Goal: Navigation & Orientation: Find specific page/section

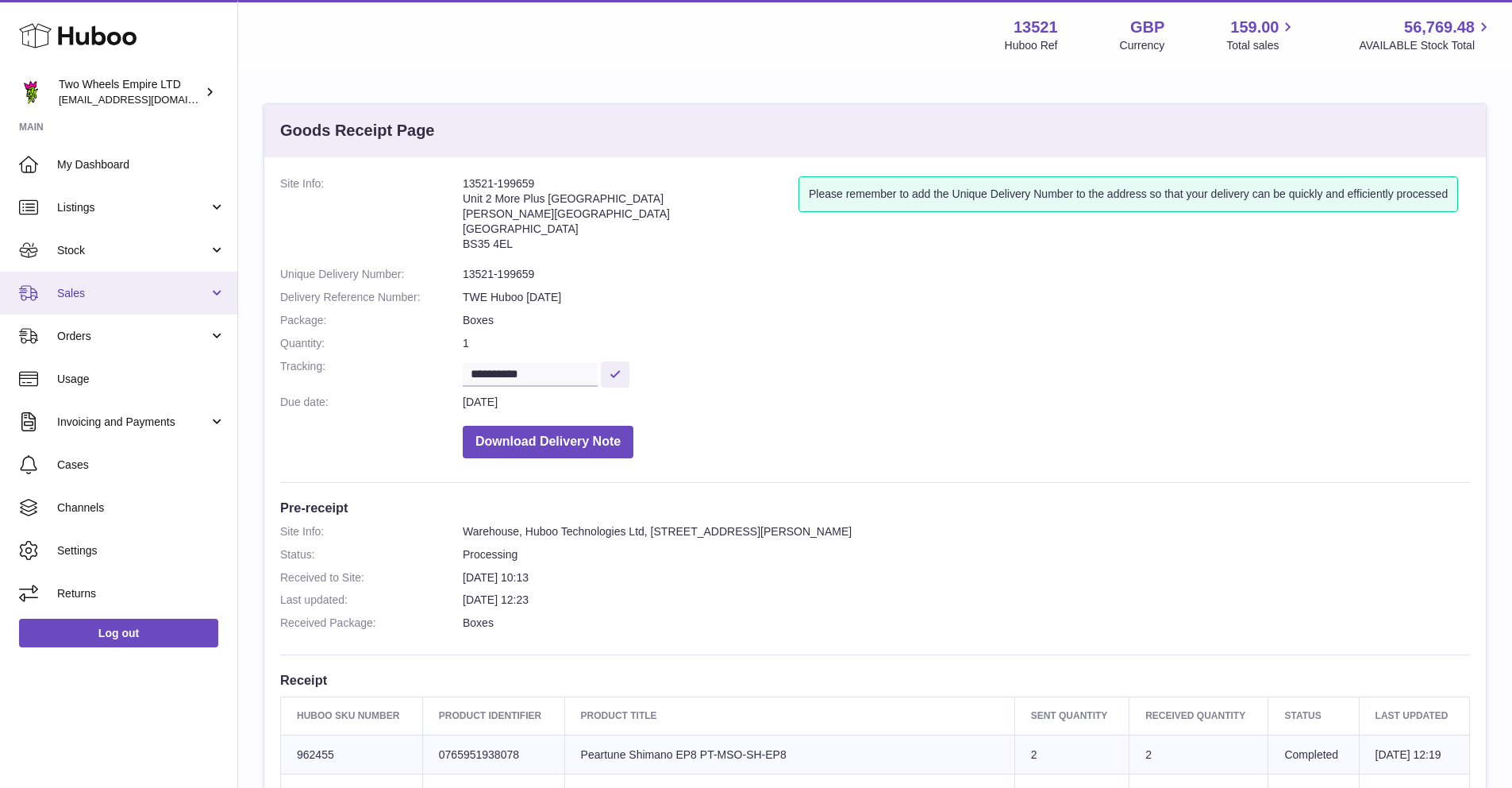
click at [106, 292] on span "Sales" at bounding box center [133, 294] width 152 height 15
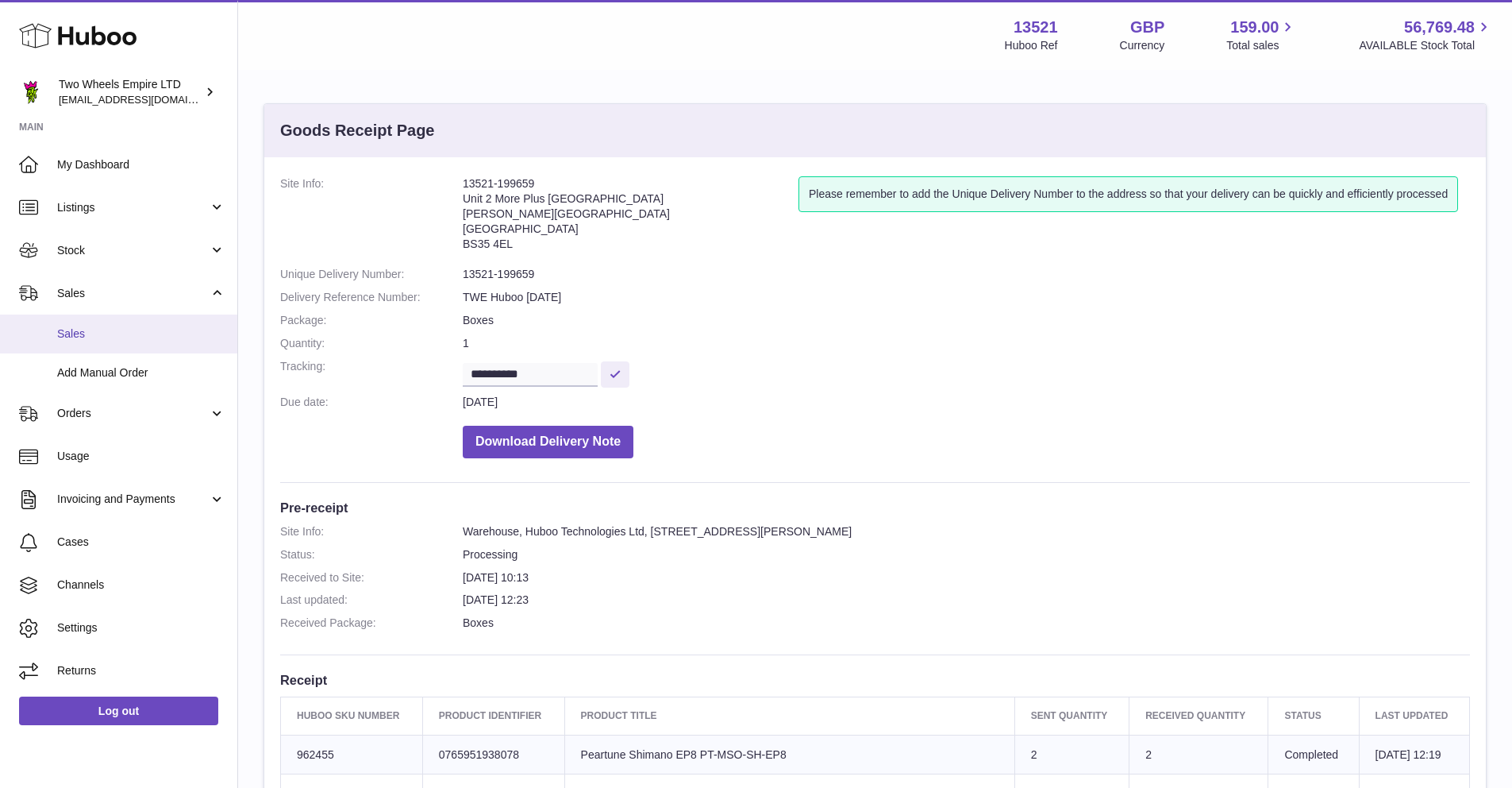
click at [91, 326] on span "Sales" at bounding box center [141, 334] width 168 height 15
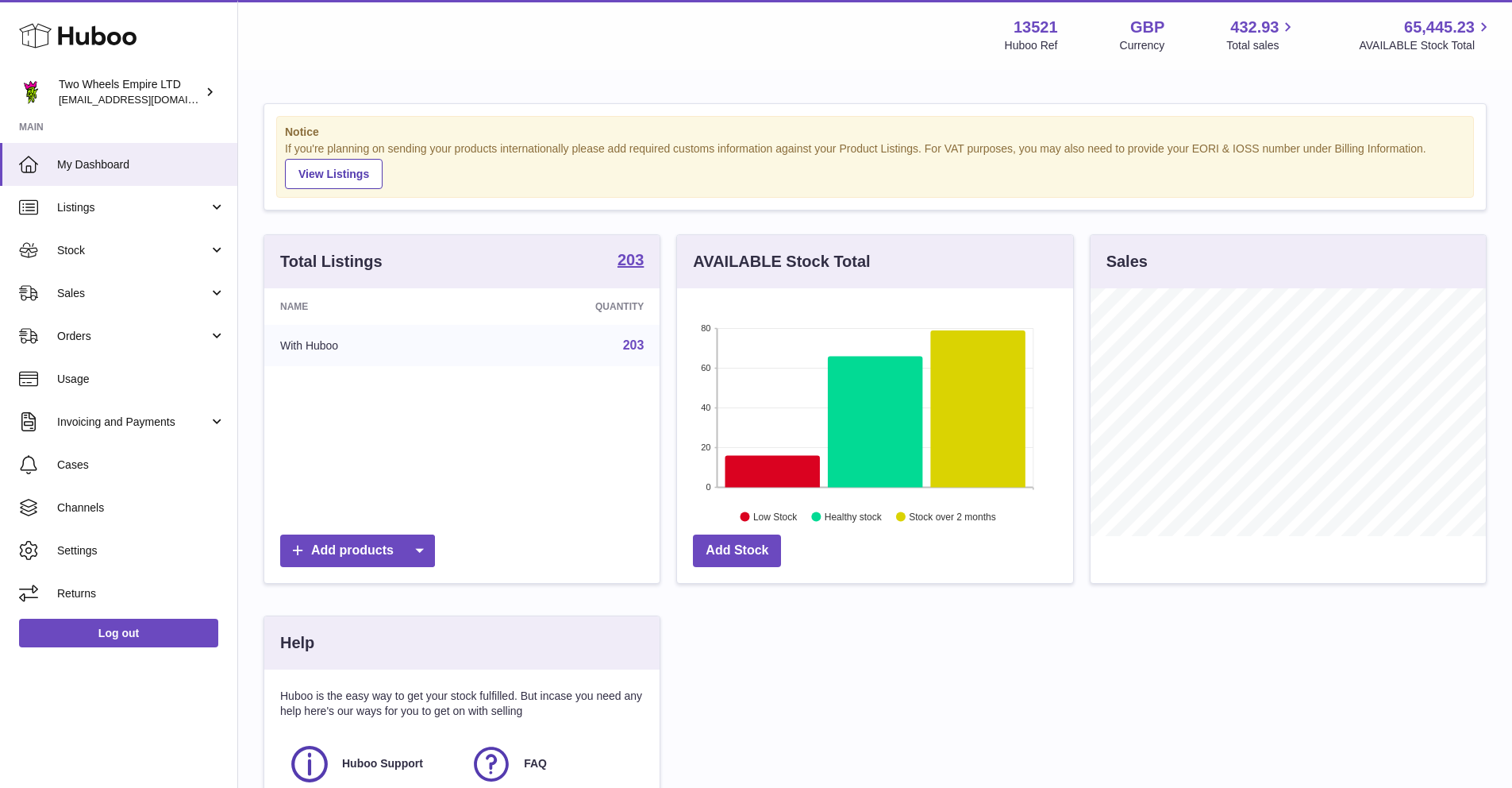
scroll to position [248, 396]
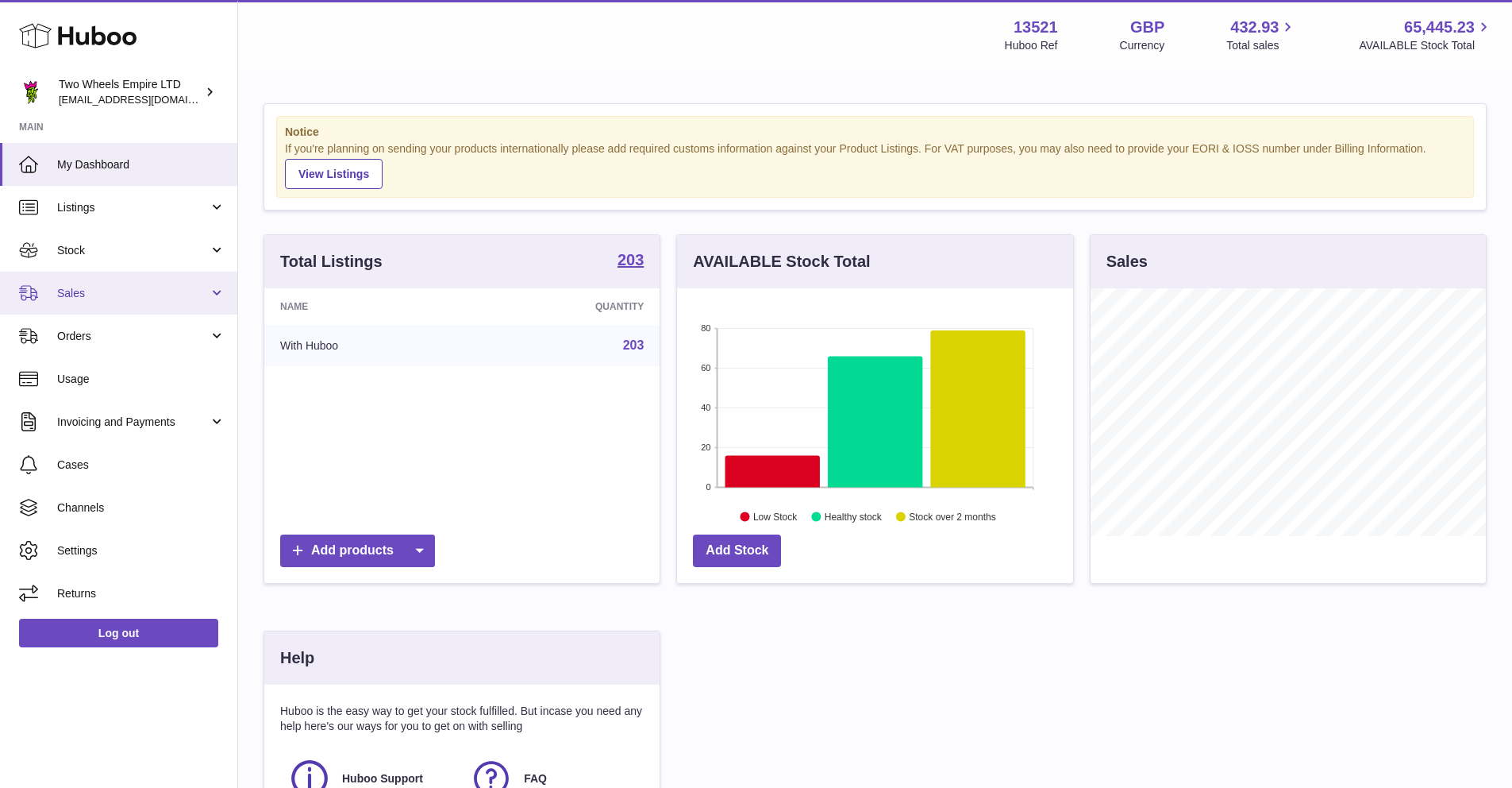
click at [101, 295] on span "Sales" at bounding box center [133, 294] width 152 height 15
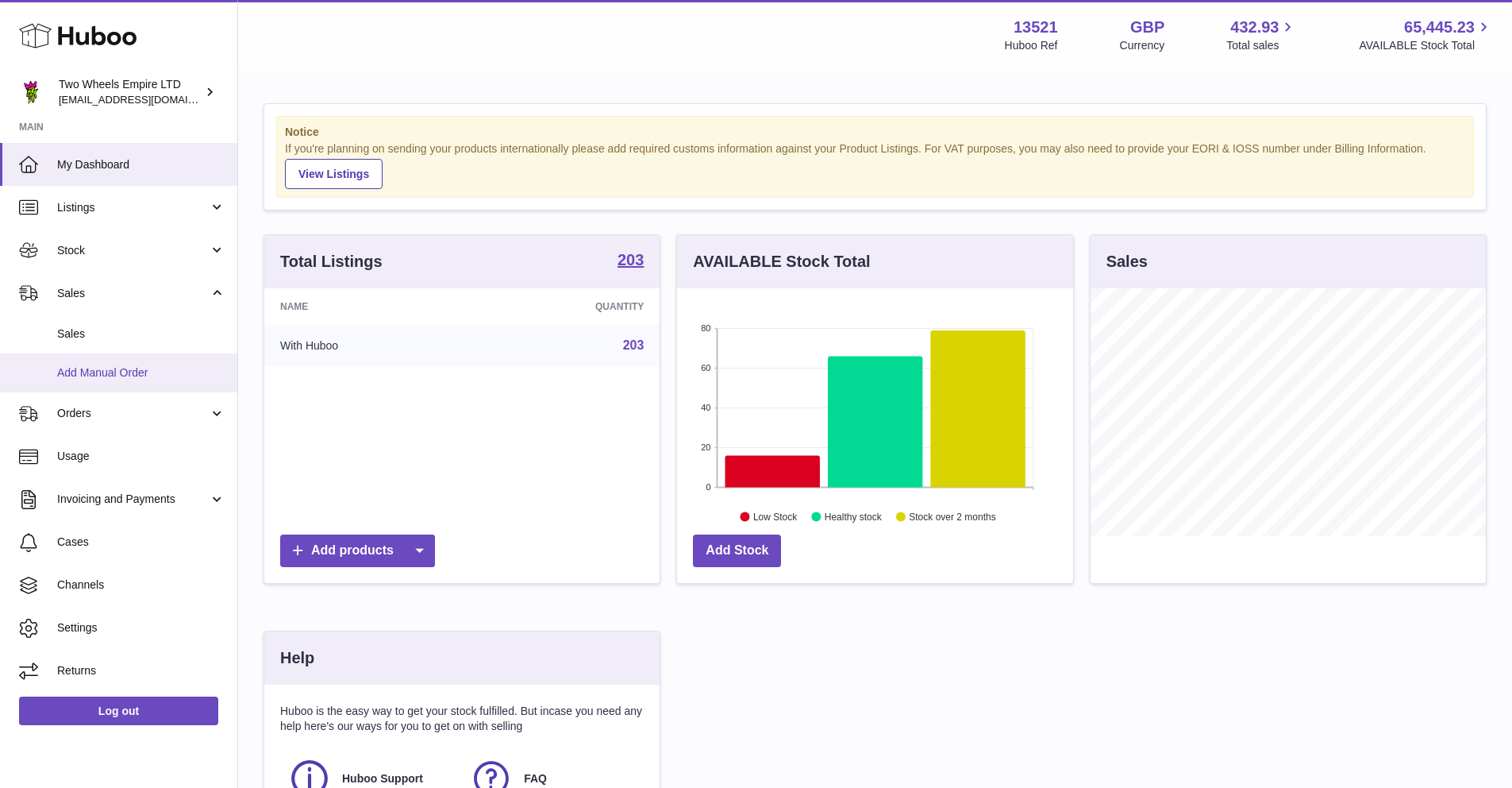
click at [92, 353] on link "Add Manual Order" at bounding box center [118, 372] width 238 height 39
click at [95, 339] on span "Sales" at bounding box center [141, 334] width 168 height 15
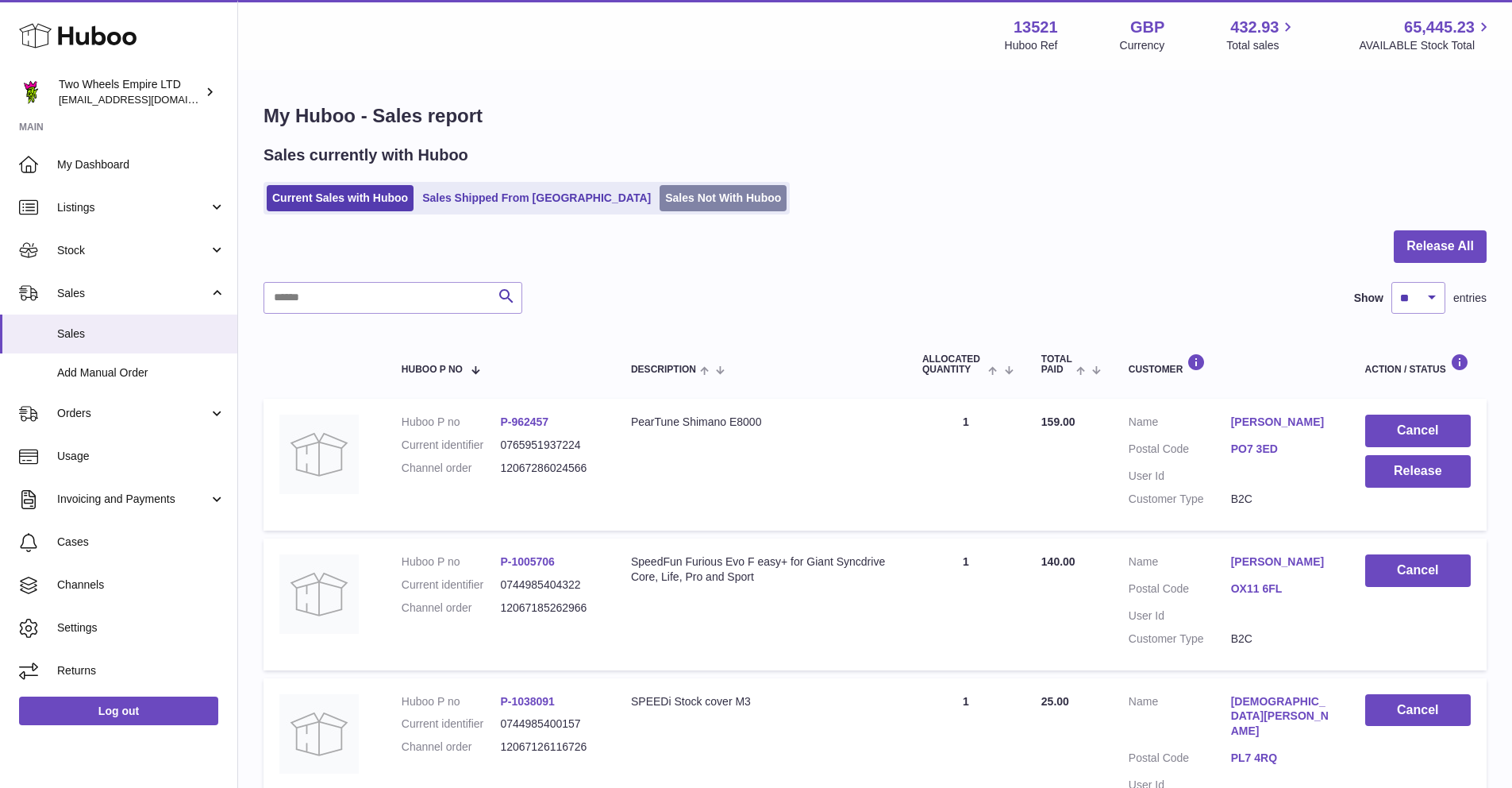
click at [660, 193] on link "Sales Not With Huboo" at bounding box center [723, 197] width 127 height 26
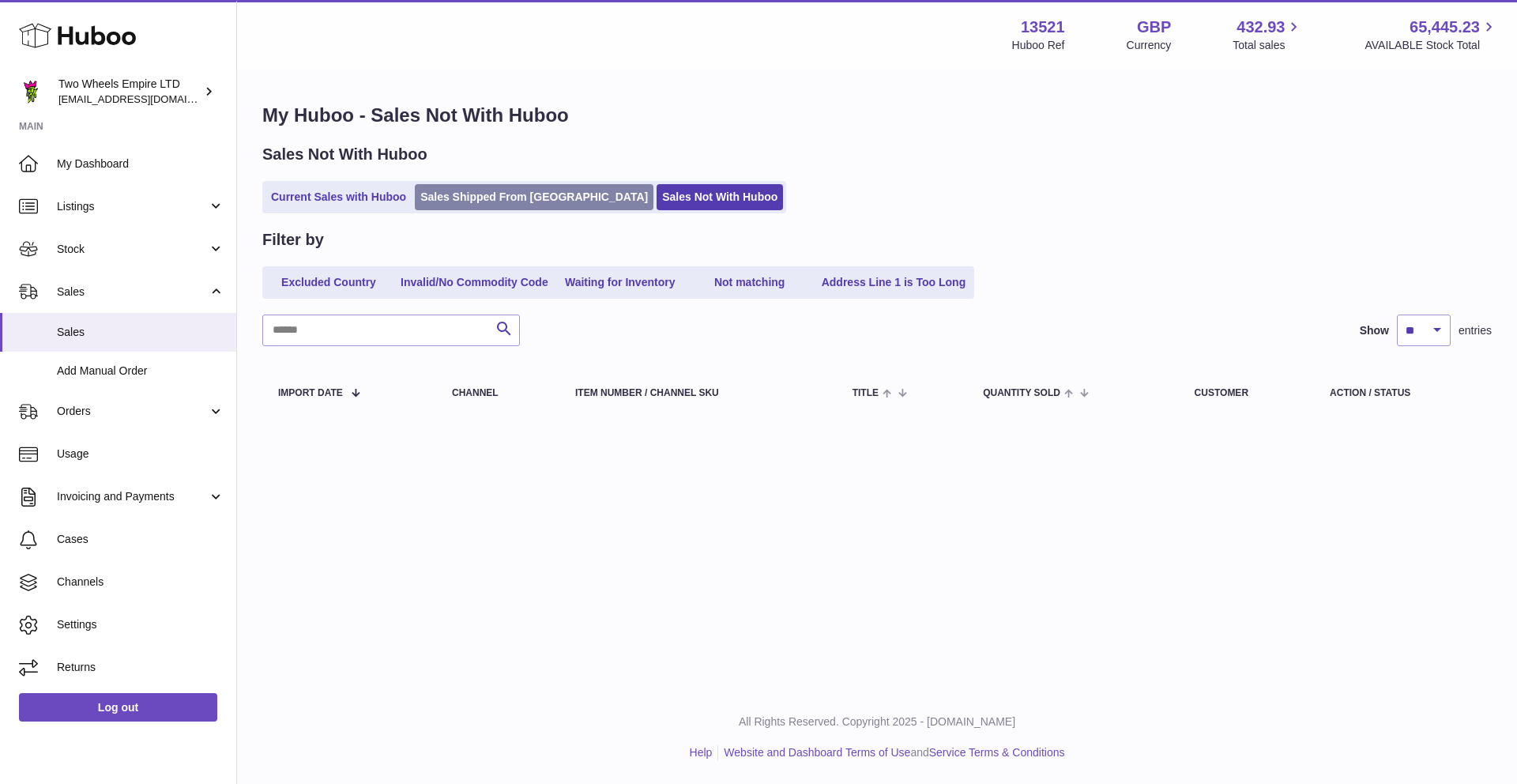
click at [443, 191] on link "Sales Shipped From [GEOGRAPHIC_DATA]" at bounding box center [534, 196] width 238 height 26
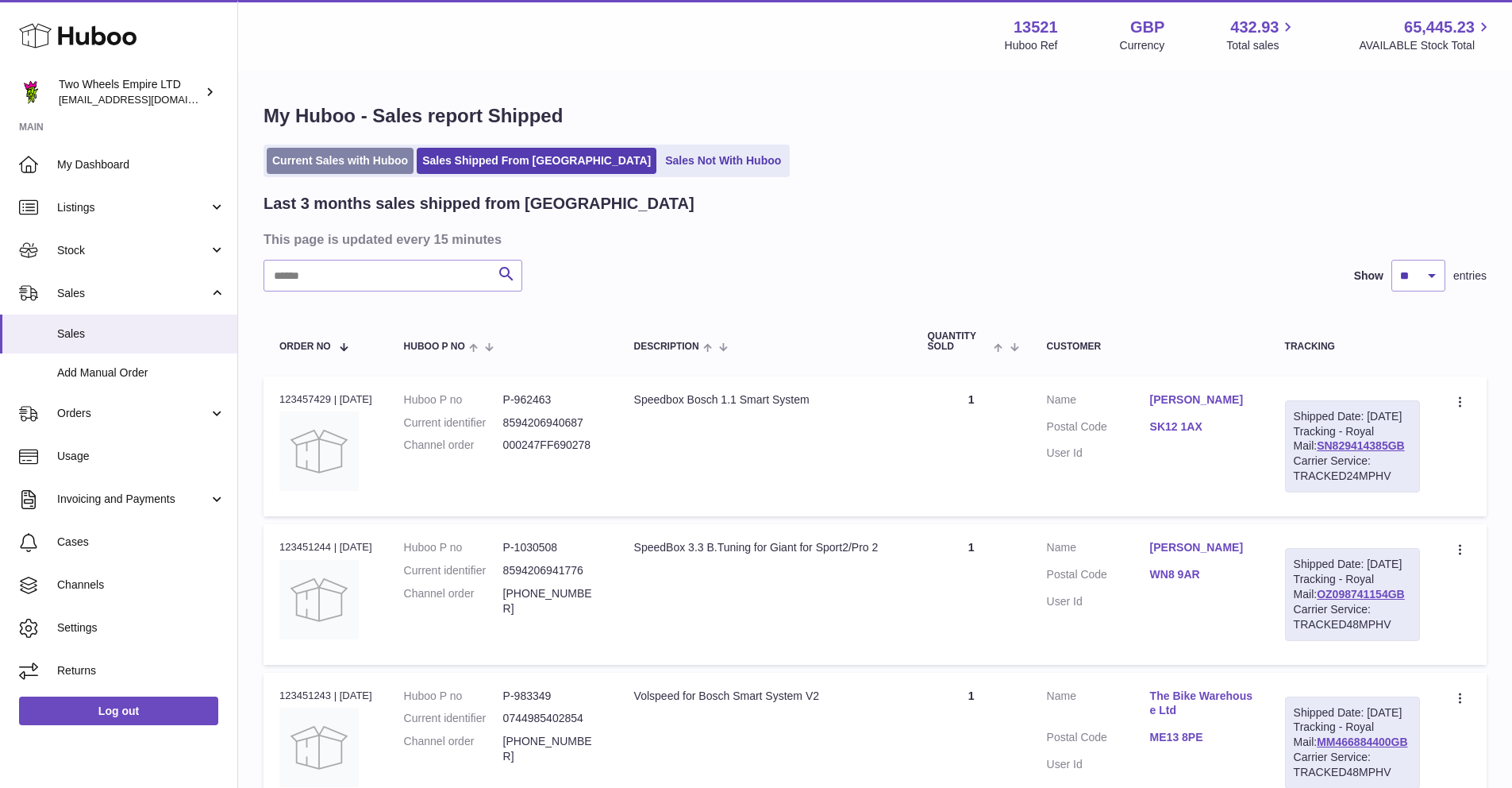
click at [384, 163] on link "Current Sales with Huboo" at bounding box center [341, 160] width 147 height 26
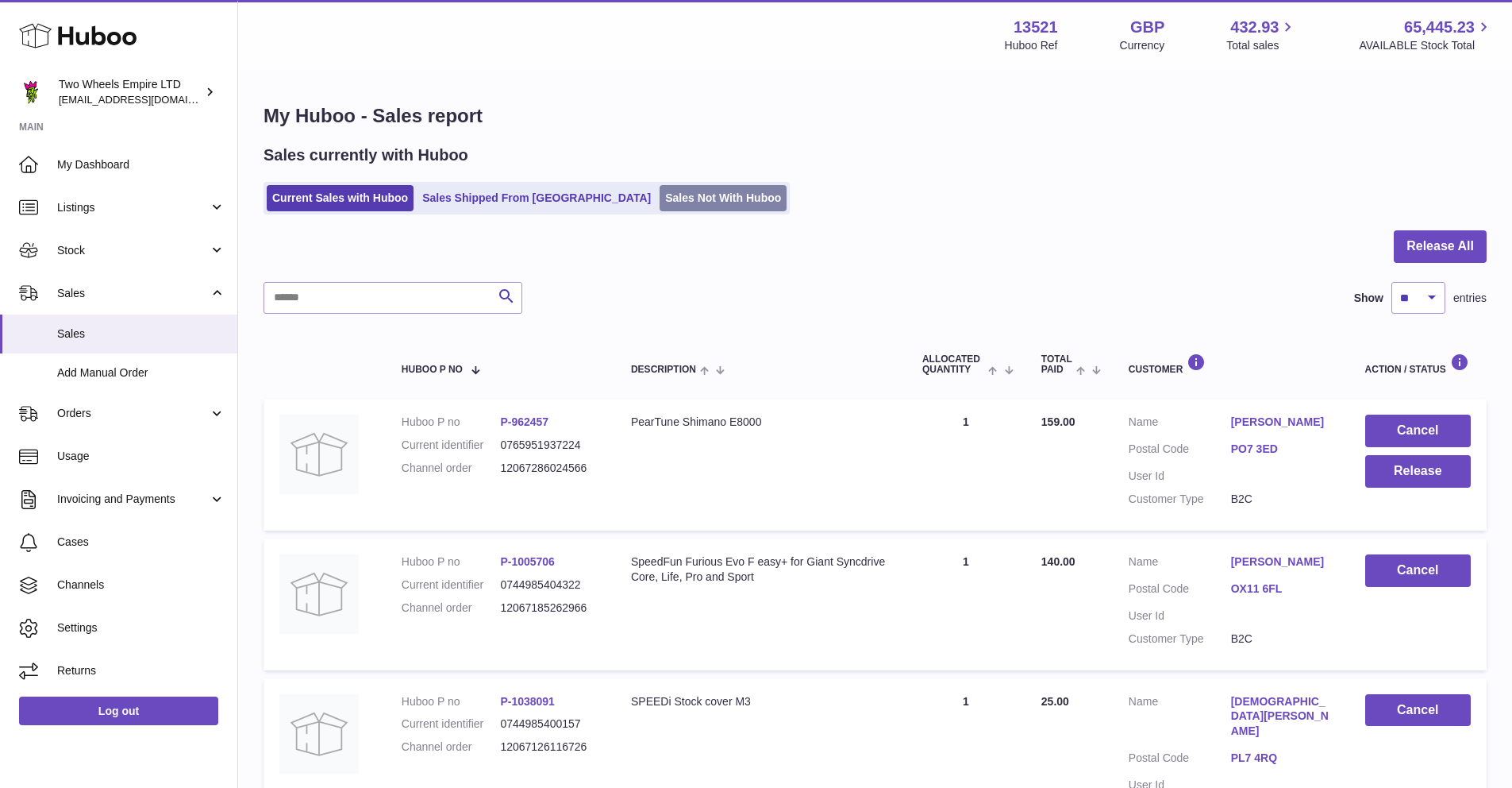
click at [660, 190] on link "Sales Not With Huboo" at bounding box center [723, 197] width 127 height 26
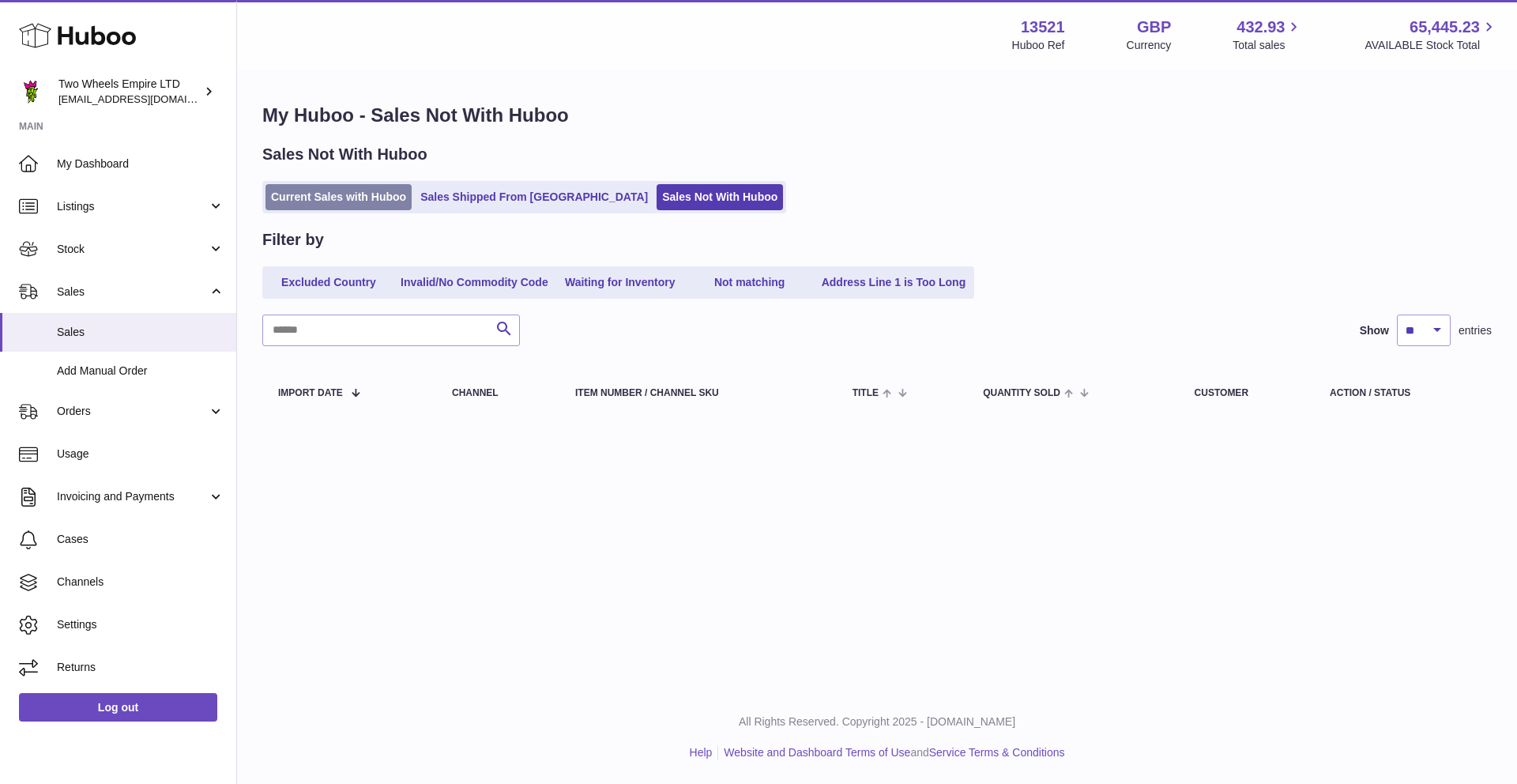
click at [326, 185] on link "Current Sales with Huboo" at bounding box center [339, 196] width 146 height 26
